Goal: Information Seeking & Learning: Learn about a topic

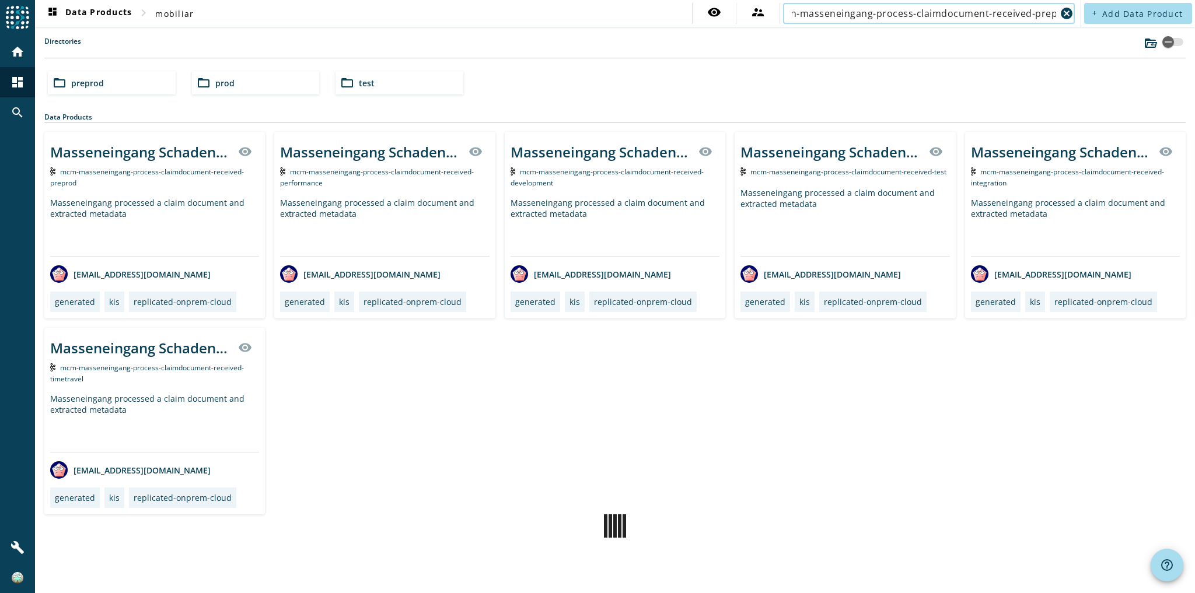
scroll to position [0, 30]
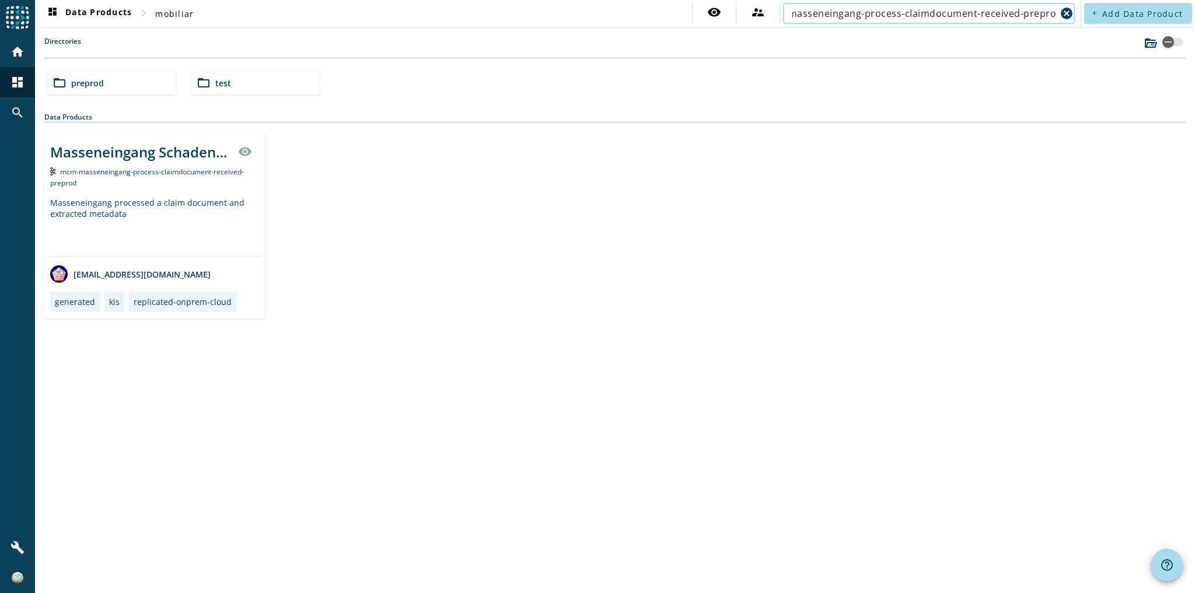
type input "mcm-masseneingang-process-claimdocument-received-preprod"
click at [167, 167] on span "mcm-masseneingang-process-claimdocument-received-preprod" at bounding box center [147, 177] width 194 height 21
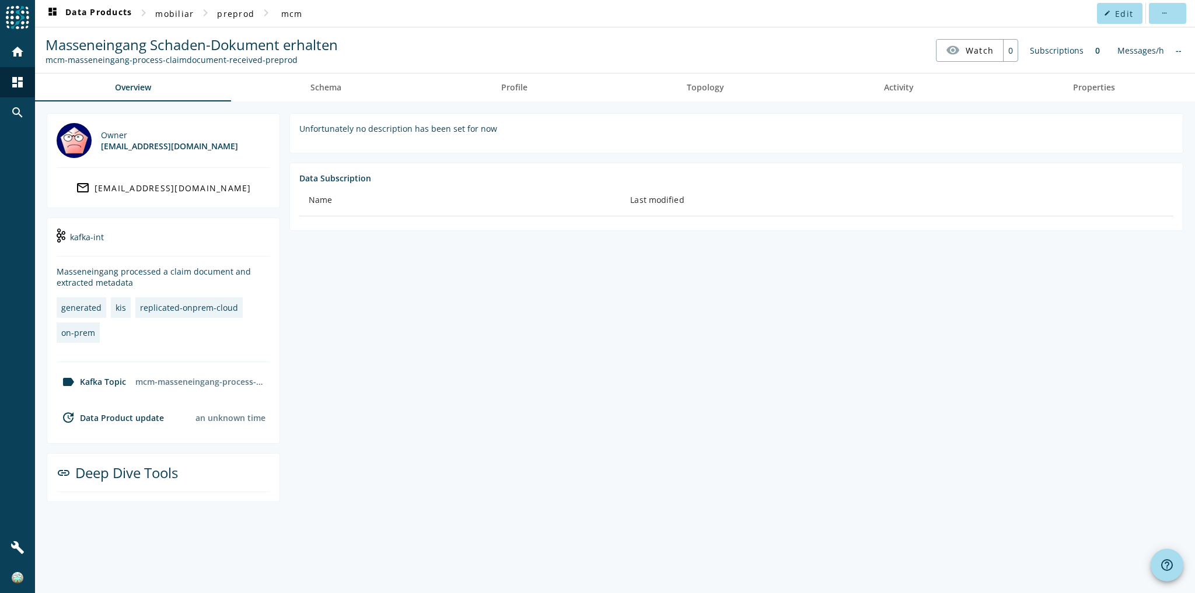
click at [431, 245] on section "Unfortunately no description has been set for now Data Subscription Name Last m…" at bounding box center [731, 307] width 903 height 389
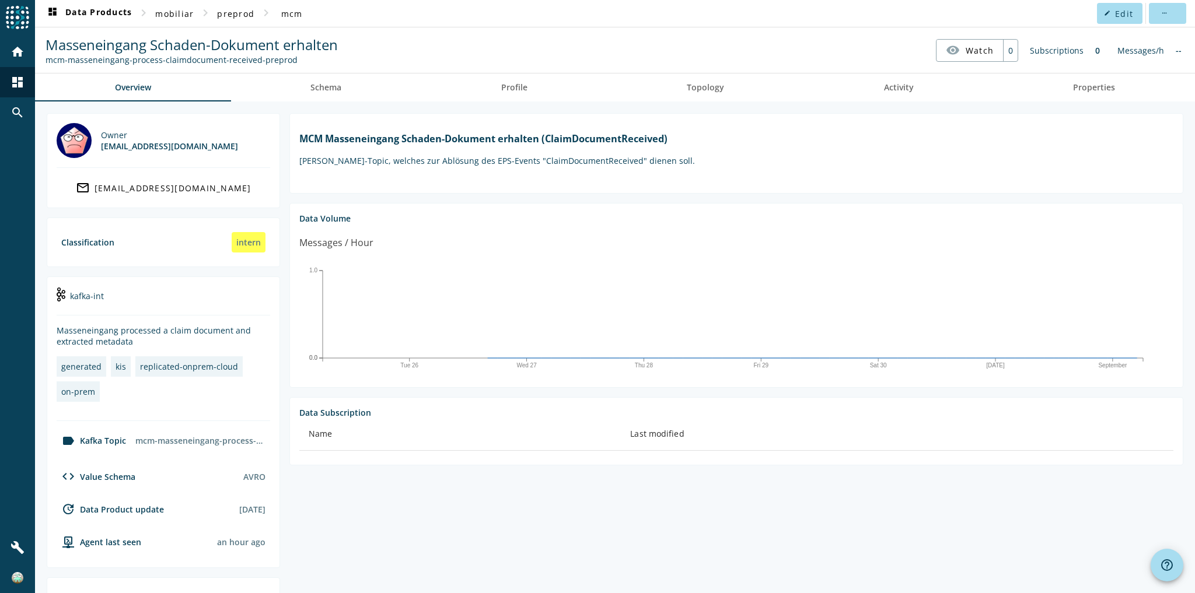
click at [456, 177] on section "MCM Masseneingang Schaden-Dokument erhalten (ClaimDocumentReceived) Kafka-Topic…" at bounding box center [736, 153] width 894 height 81
click at [986, 151] on markdown "MCM Masseneingang Schaden-Dokument erhalten (ClaimDocumentReceived) Kafka-Topic…" at bounding box center [736, 148] width 874 height 33
click at [676, 98] on link "Topology" at bounding box center [705, 88] width 197 height 28
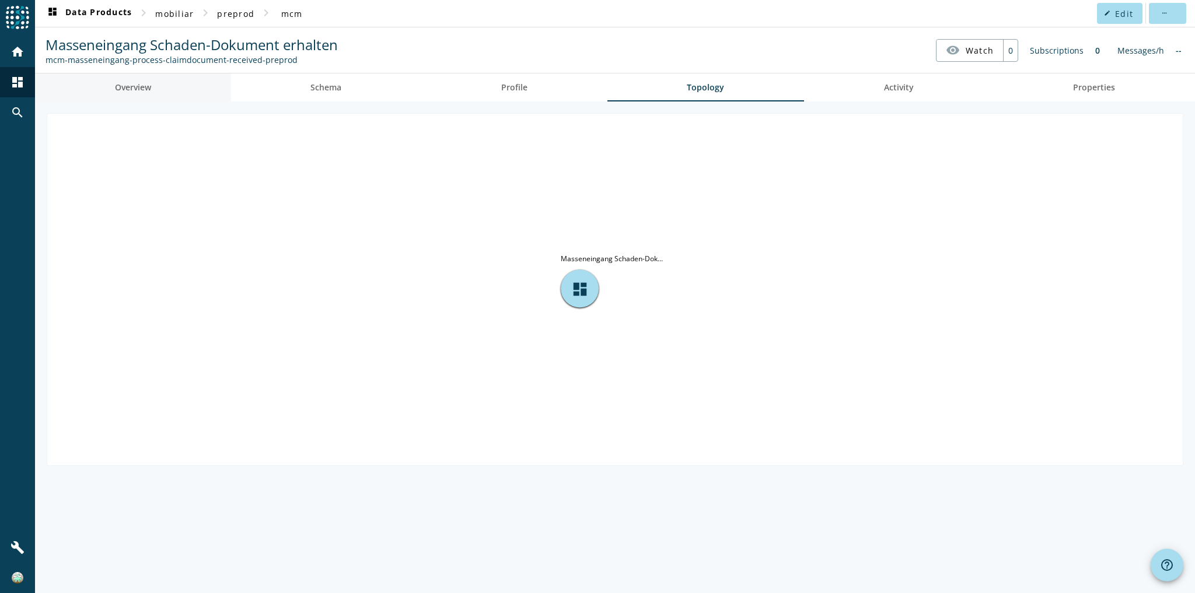
click at [184, 85] on link "Overview" at bounding box center [133, 88] width 196 height 28
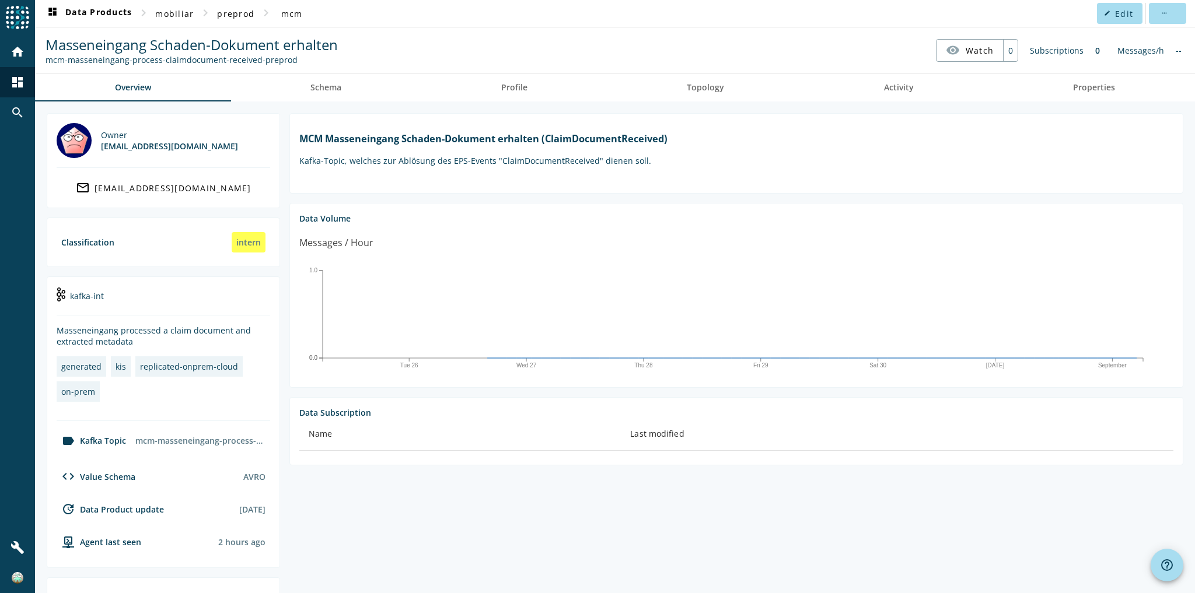
click at [464, 153] on markdown "MCM Masseneingang Schaden-Dokument erhalten (ClaimDocumentReceived) Kafka-Topic…" at bounding box center [736, 148] width 874 height 33
click at [640, 137] on h1 "MCM Masseneingang Schaden-Dokument erhalten (ClaimDocumentReceived)" at bounding box center [736, 138] width 874 height 13
click at [528, 158] on p "[PERSON_NAME]-Topic, welches zur Ablösung des EPS-Events "ClaimDocumentReceived…" at bounding box center [736, 160] width 874 height 11
